Goal: Task Accomplishment & Management: Use online tool/utility

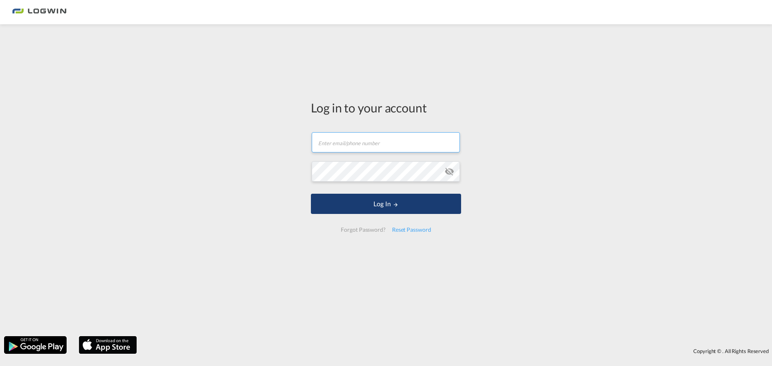
type input "[PERSON_NAME][EMAIL_ADDRESS][PERSON_NAME][DOMAIN_NAME]"
click at [389, 208] on button "Log In" at bounding box center [386, 203] width 150 height 20
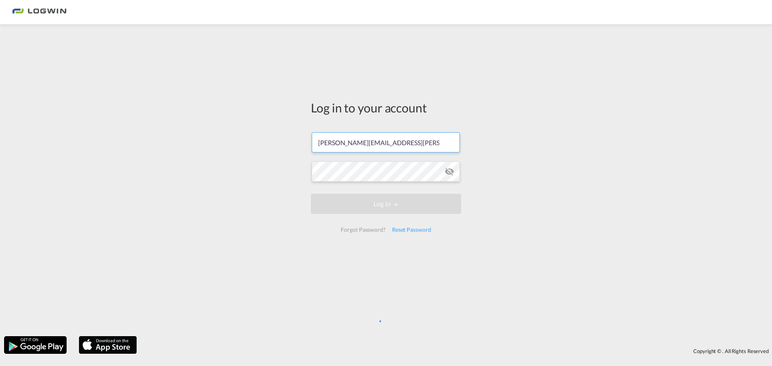
scroll to position [0, 23]
